Goal: Task Accomplishment & Management: Manage account settings

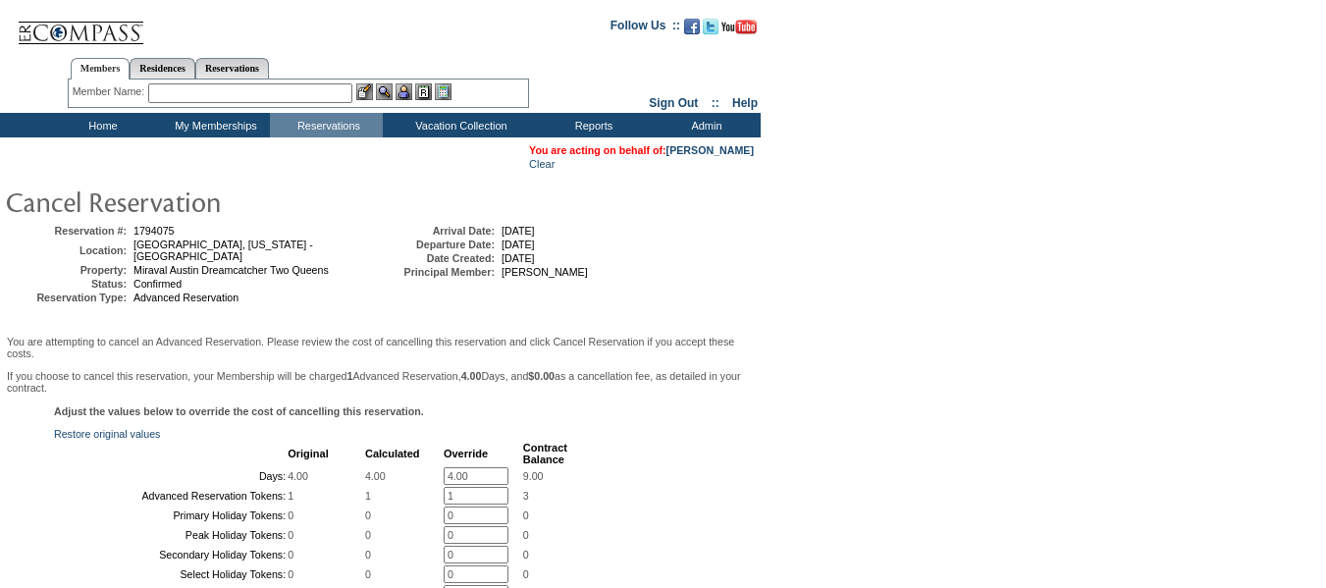
drag, startPoint x: 457, startPoint y: 483, endPoint x: 427, endPoint y: 481, distance: 29.5
click at [427, 481] on tr "Days: 4.00 4.00 4.00 * 9.00" at bounding box center [312, 476] width 512 height 18
type input "0"
drag, startPoint x: 457, startPoint y: 513, endPoint x: 432, endPoint y: 517, distance: 24.9
click at [432, 505] on tr "Advanced Reservation Tokens: 1 1 1 * 3" at bounding box center [312, 496] width 512 height 18
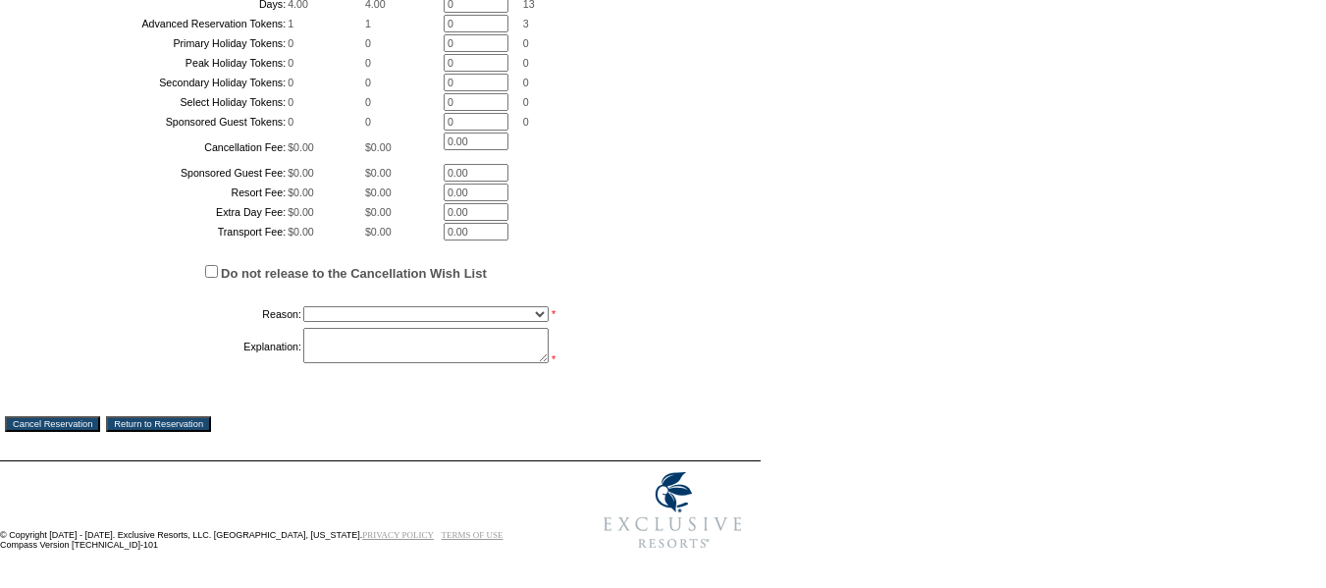
scroll to position [589, 0]
type input "0"
click at [406, 322] on select "Creating Continuous Stay Days Booked After Cancellation Experiential / Hotel / …" at bounding box center [425, 314] width 245 height 16
select select "1026"
click at [303, 322] on select "Creating Continuous Stay Days Booked After Cancellation Experiential / Hotel / …" at bounding box center [425, 314] width 245 height 16
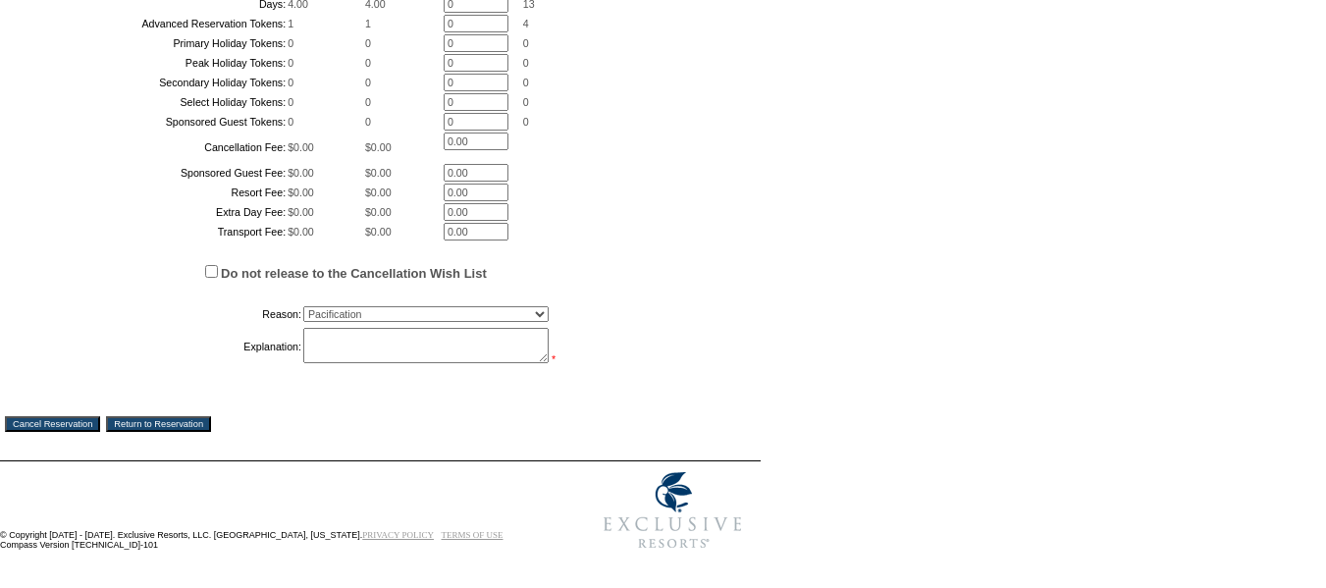
click at [405, 363] on textarea at bounding box center [425, 345] width 245 height 35
type textarea "transferred to Miraval Tuscon due to"
